Goal: Transaction & Acquisition: Purchase product/service

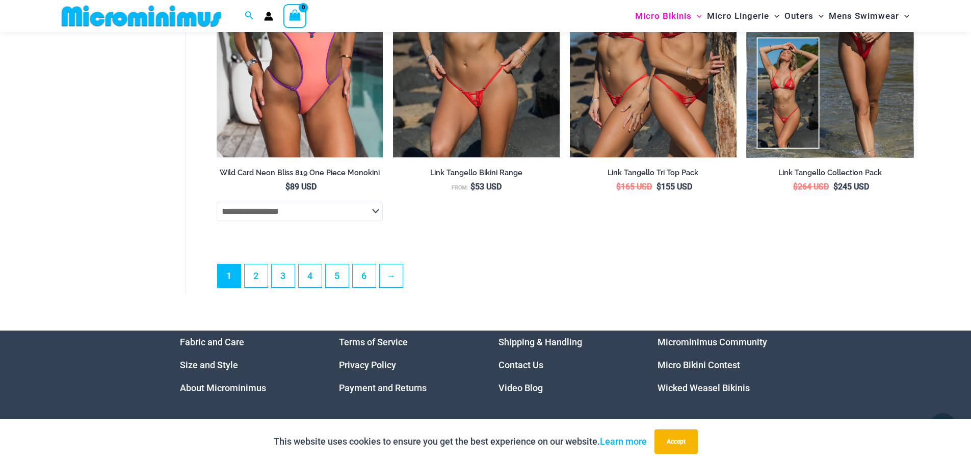
scroll to position [2895, 0]
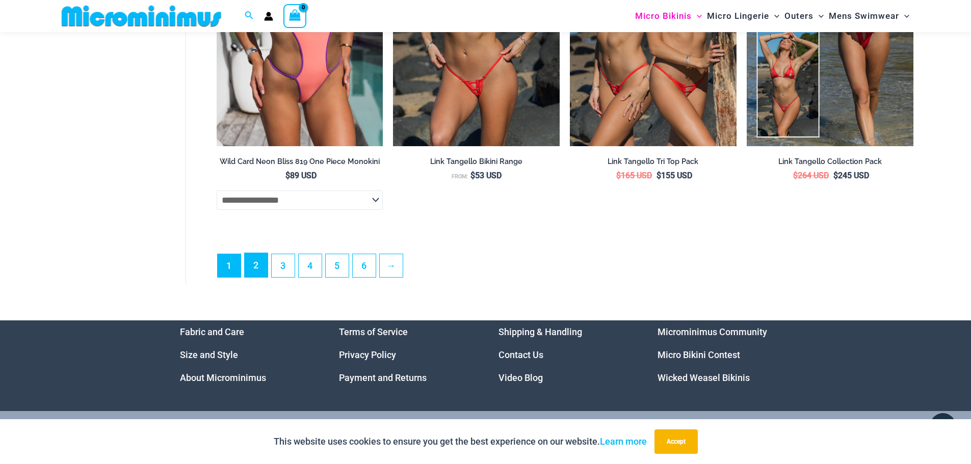
click at [253, 276] on link "2" at bounding box center [256, 265] width 23 height 24
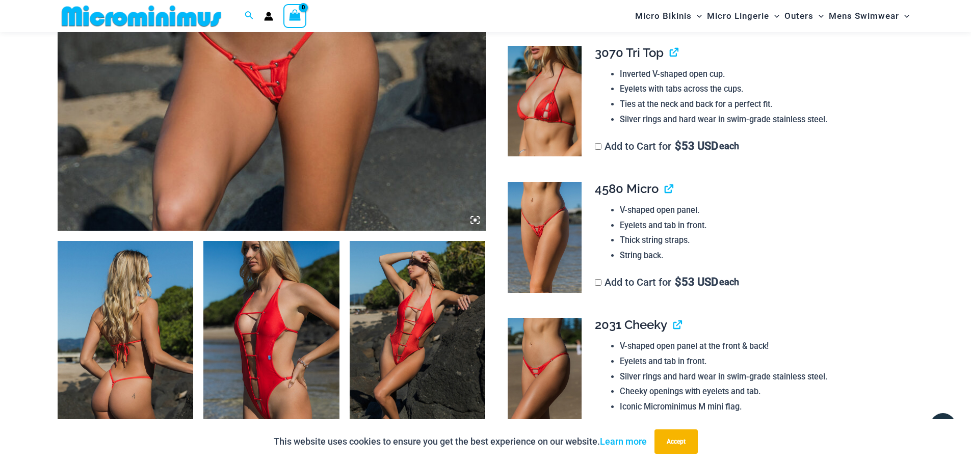
scroll to position [550, 0]
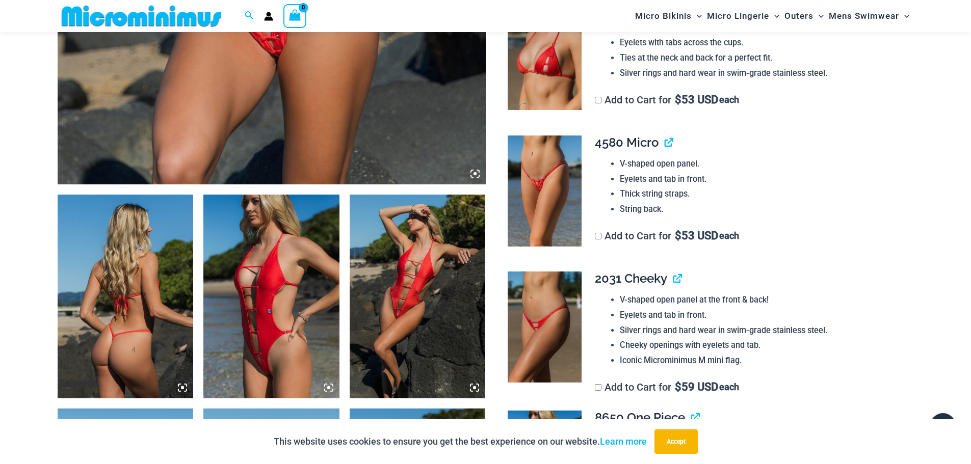
click at [145, 310] on img at bounding box center [126, 297] width 136 height 204
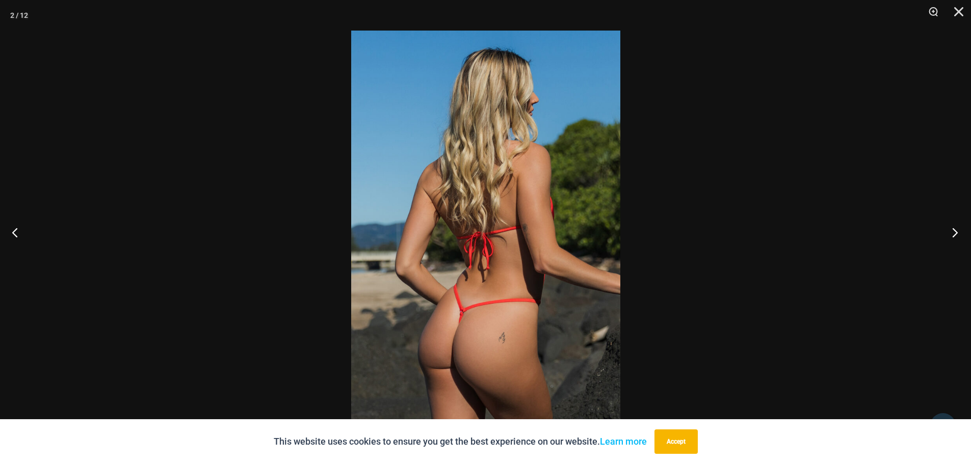
click at [964, 236] on button "Next" at bounding box center [951, 232] width 38 height 51
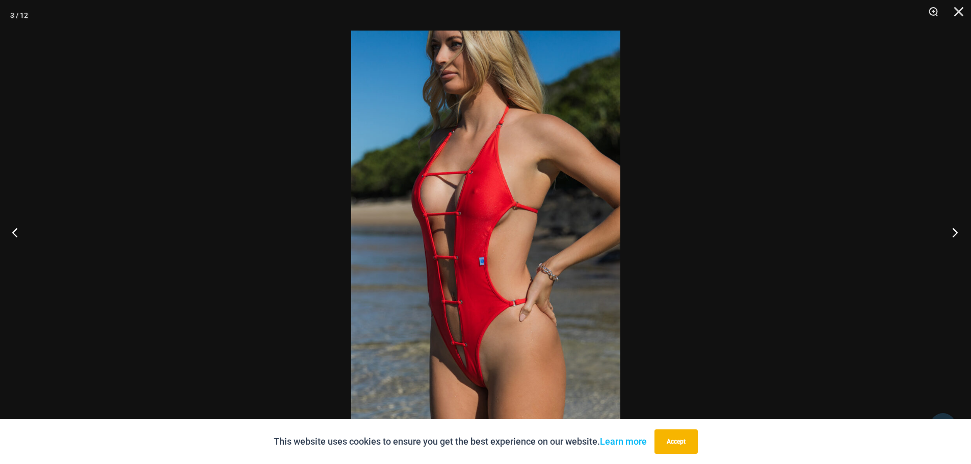
click at [964, 236] on button "Next" at bounding box center [951, 232] width 38 height 51
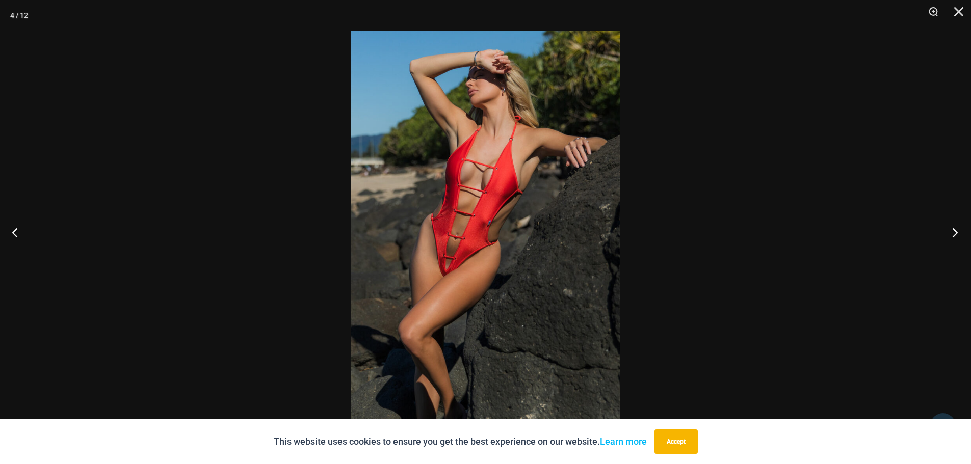
click at [963, 236] on button "Next" at bounding box center [951, 232] width 38 height 51
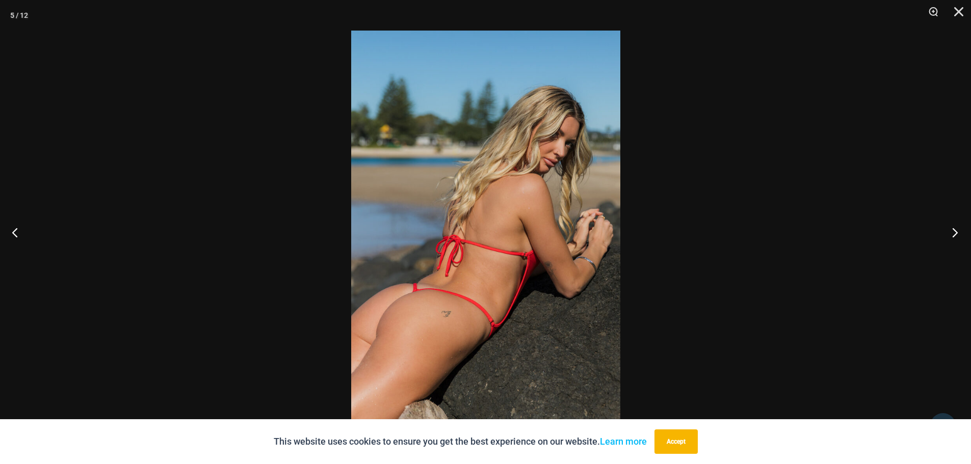
click at [963, 236] on button "Next" at bounding box center [951, 232] width 38 height 51
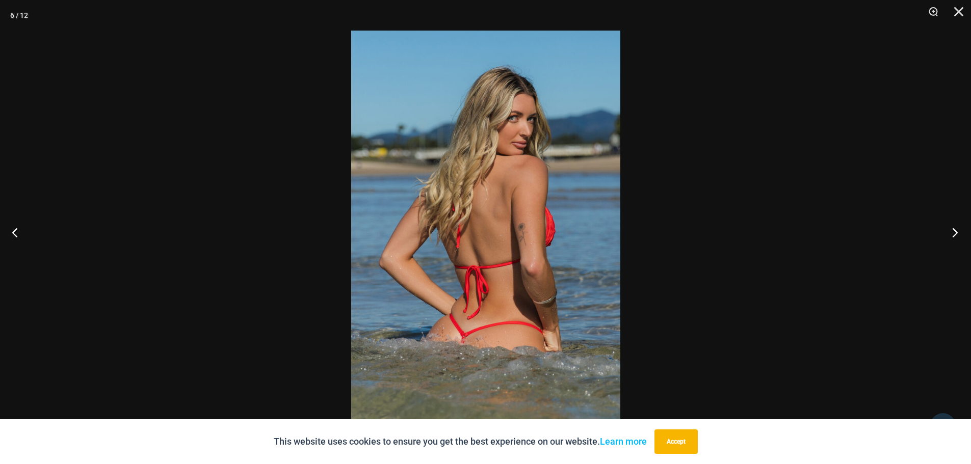
click at [963, 236] on button "Next" at bounding box center [951, 232] width 38 height 51
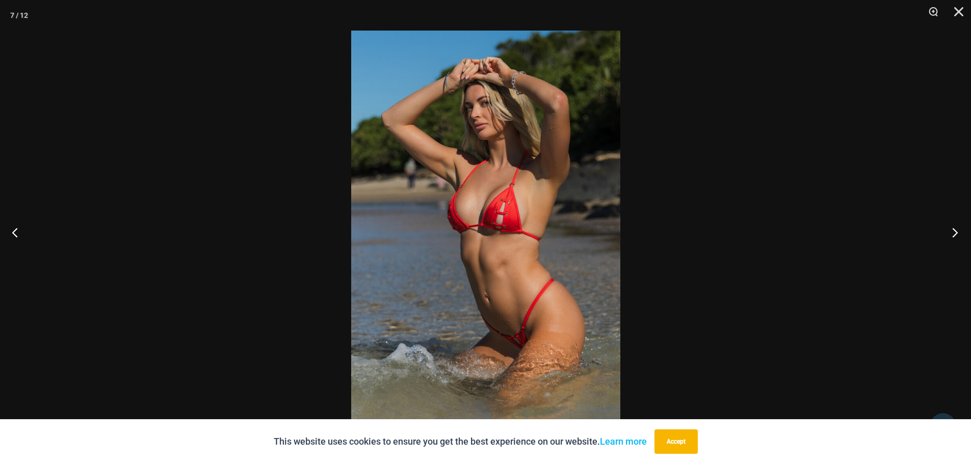
click at [963, 236] on button "Next" at bounding box center [951, 232] width 38 height 51
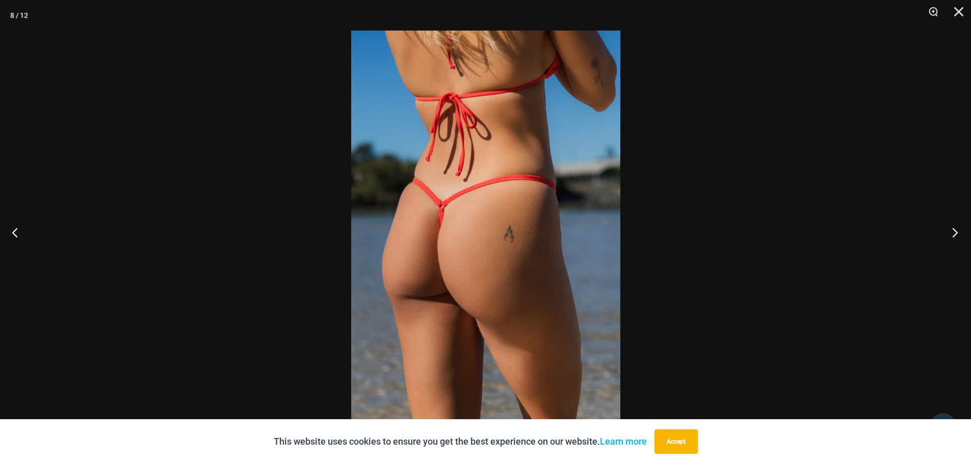
click at [963, 236] on button "Next" at bounding box center [951, 232] width 38 height 51
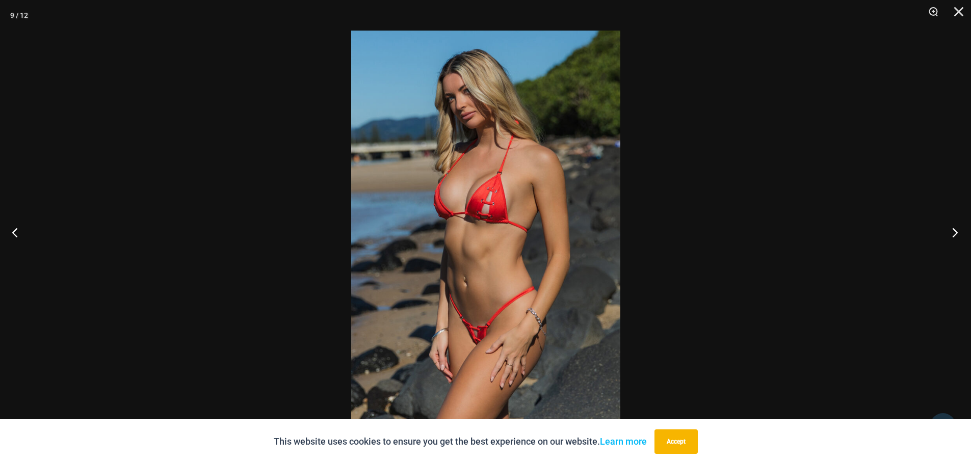
click at [963, 236] on button "Next" at bounding box center [951, 232] width 38 height 51
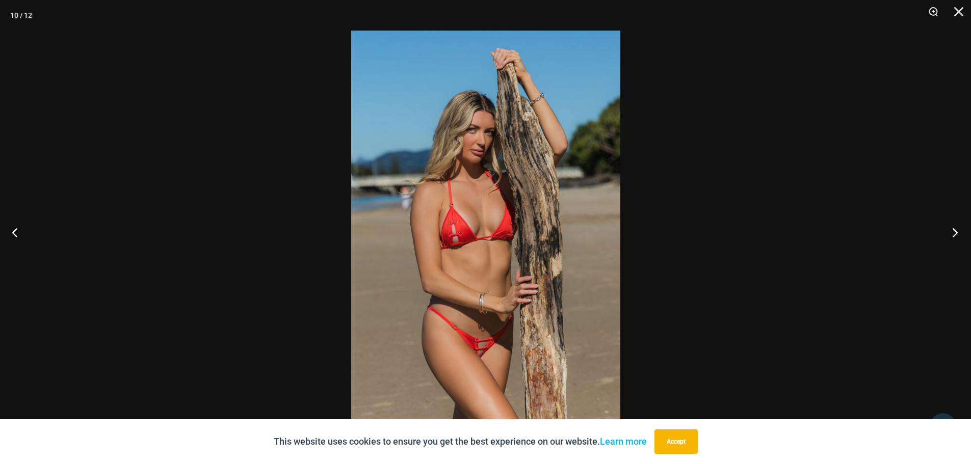
click at [963, 236] on button "Next" at bounding box center [951, 232] width 38 height 51
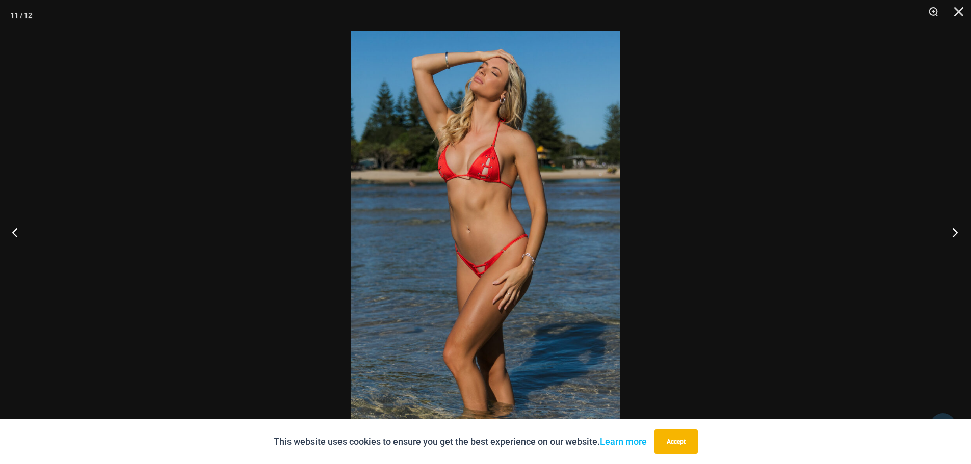
click at [963, 236] on button "Next" at bounding box center [951, 232] width 38 height 51
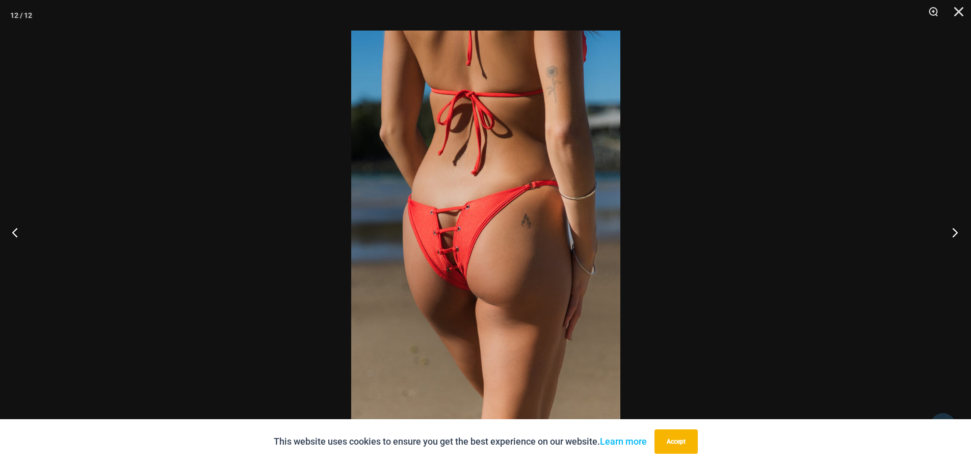
click at [963, 236] on button "Next" at bounding box center [951, 232] width 38 height 51
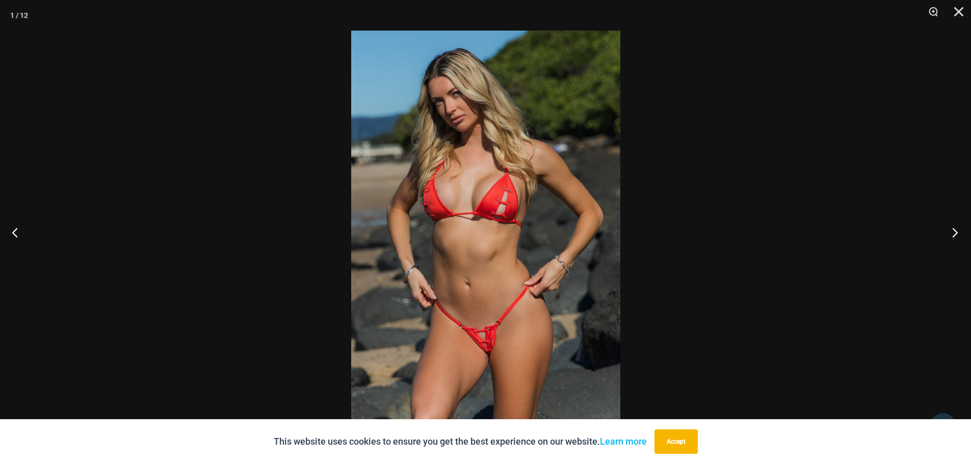
click at [963, 236] on button "Next" at bounding box center [951, 232] width 38 height 51
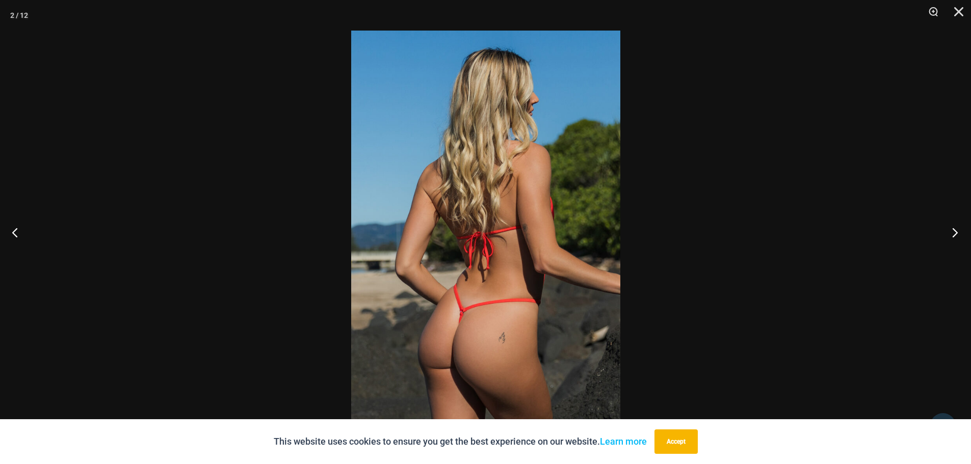
click at [963, 236] on button "Next" at bounding box center [951, 232] width 38 height 51
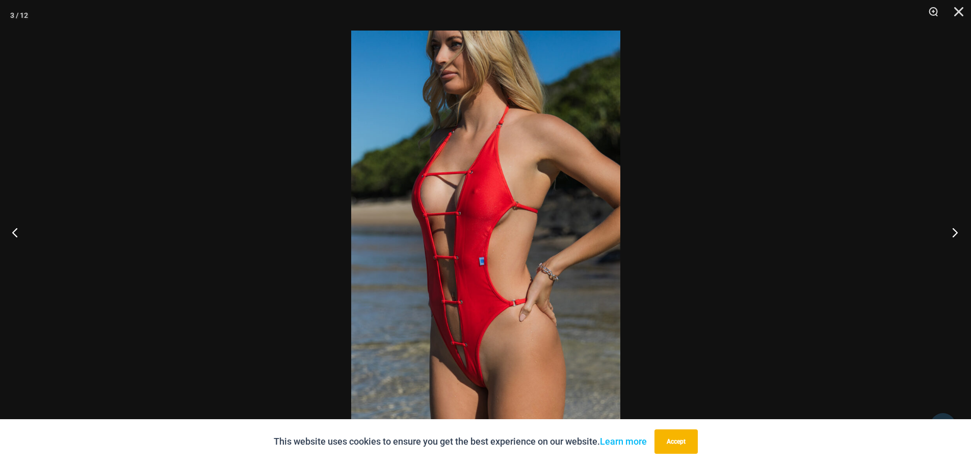
click at [963, 236] on button "Next" at bounding box center [951, 232] width 38 height 51
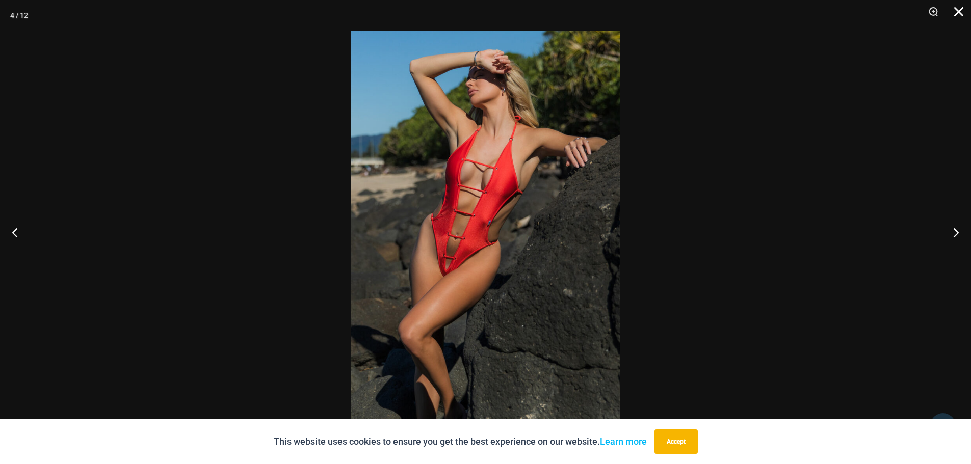
click at [957, 17] on button "Close" at bounding box center [954, 15] width 25 height 31
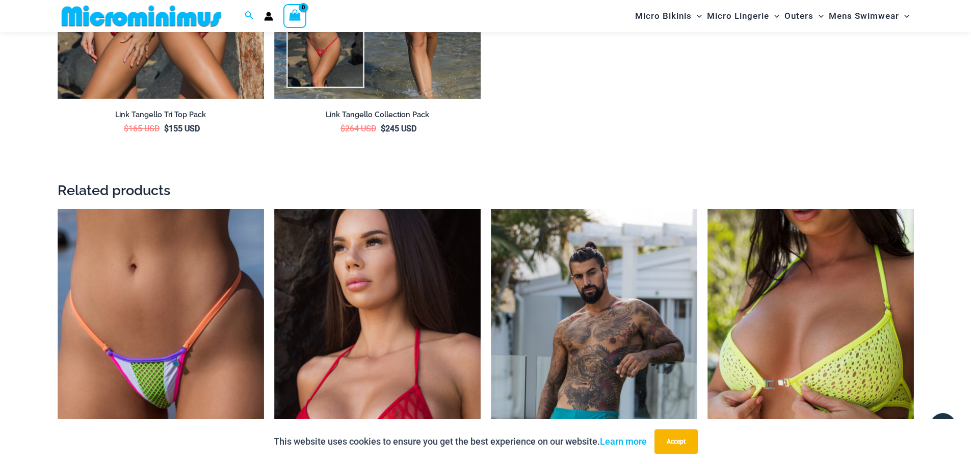
scroll to position [2028, 0]
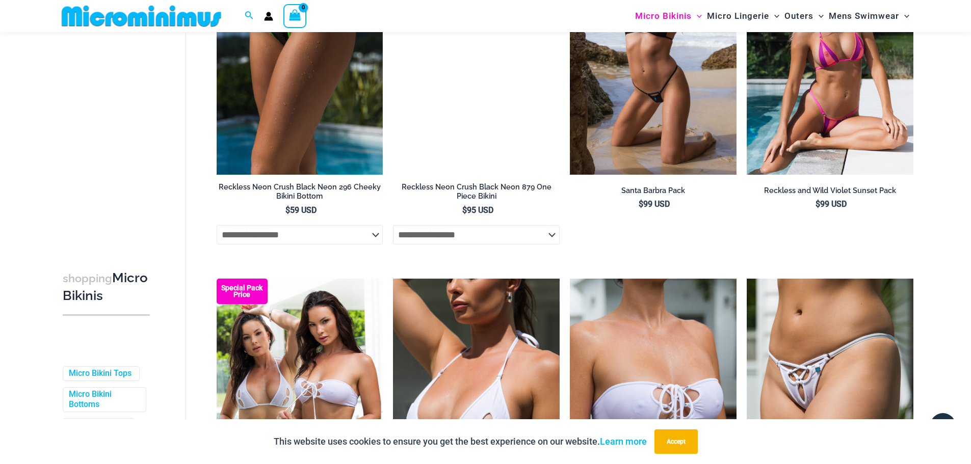
scroll to position [2438, 0]
